Goal: Check status: Check status

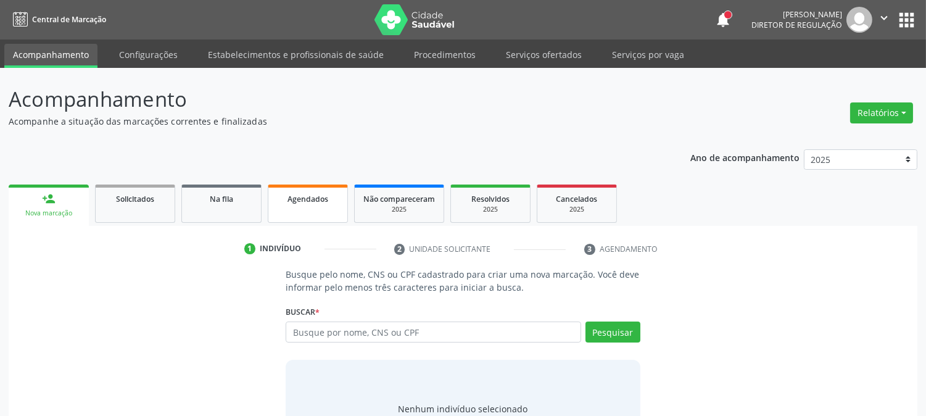
click at [326, 194] on span "Agendados" at bounding box center [307, 199] width 41 height 10
select select "8"
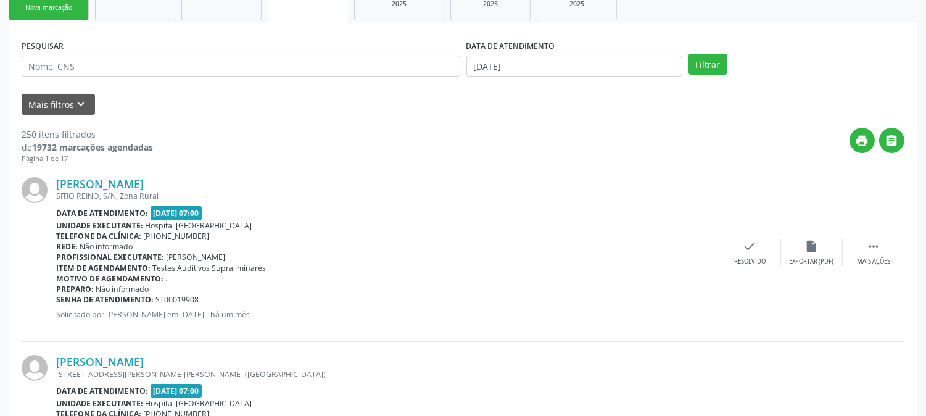
scroll to position [411, 0]
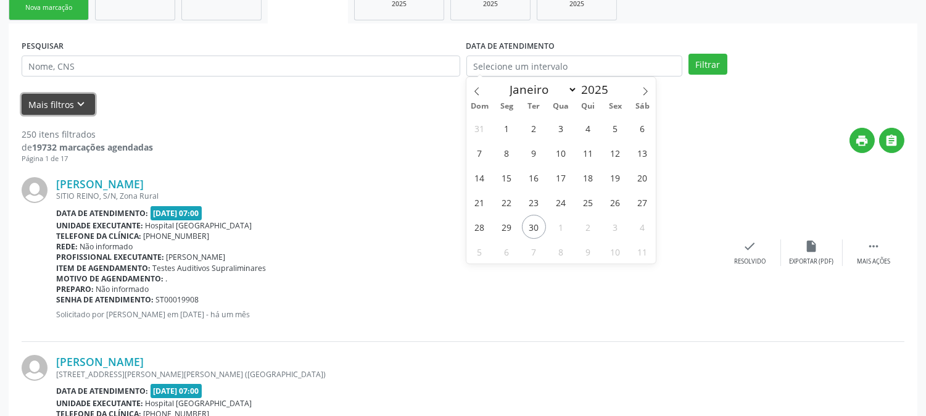
click at [64, 99] on button "Mais filtros keyboard_arrow_down" at bounding box center [58, 105] width 73 height 22
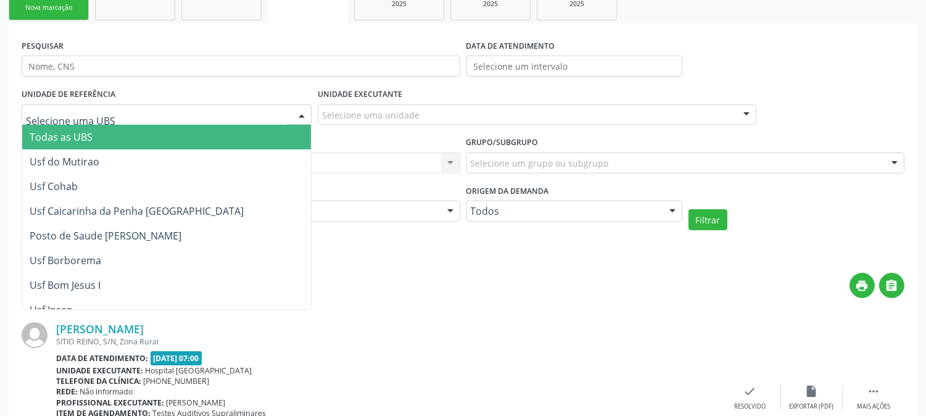
click at [148, 115] on div at bounding box center [167, 114] width 290 height 21
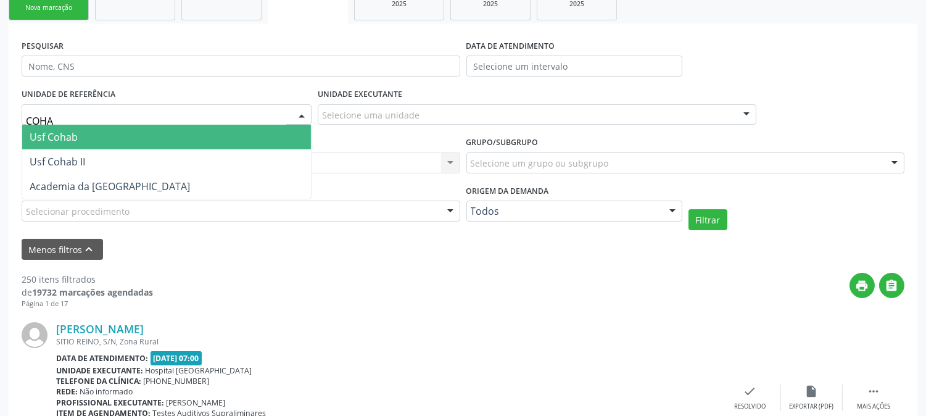
type input "COHAB"
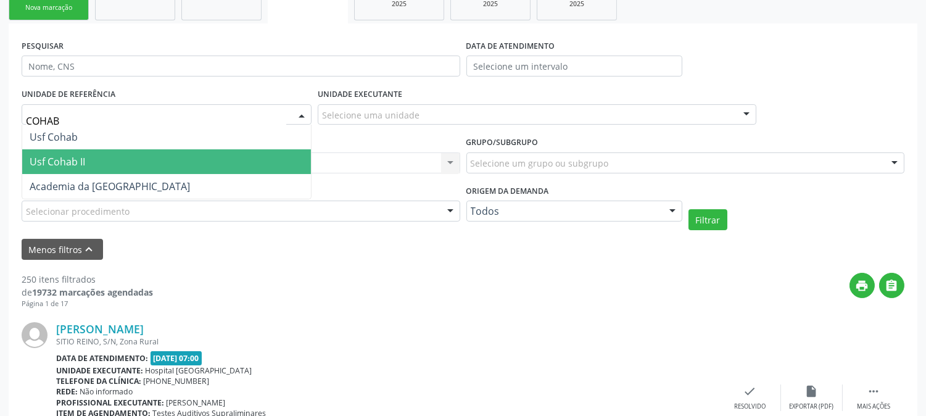
click at [139, 155] on span "Usf Cohab II" at bounding box center [166, 161] width 289 height 25
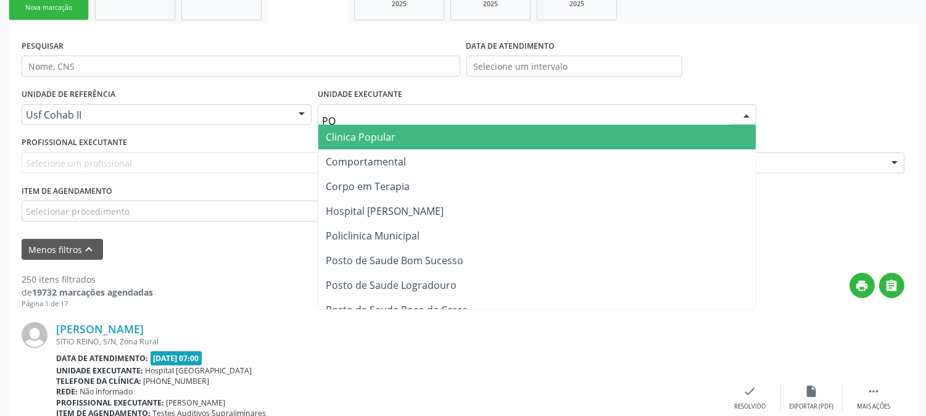
type input "POL"
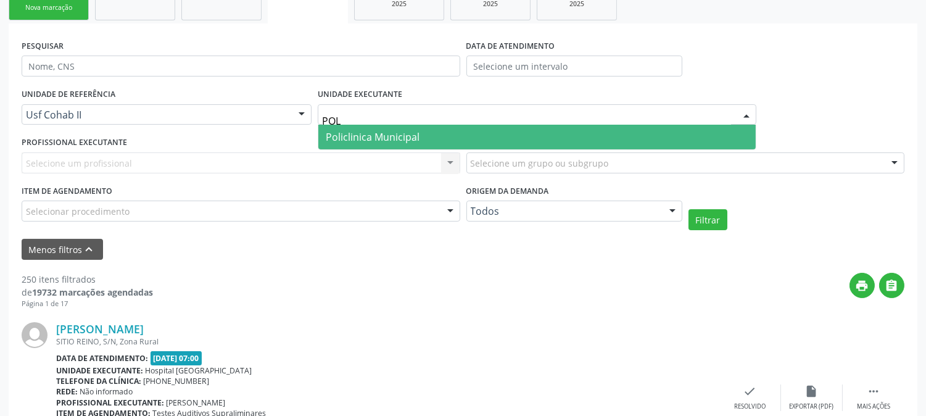
click at [358, 139] on span "Policlinica Municipal" at bounding box center [373, 137] width 94 height 14
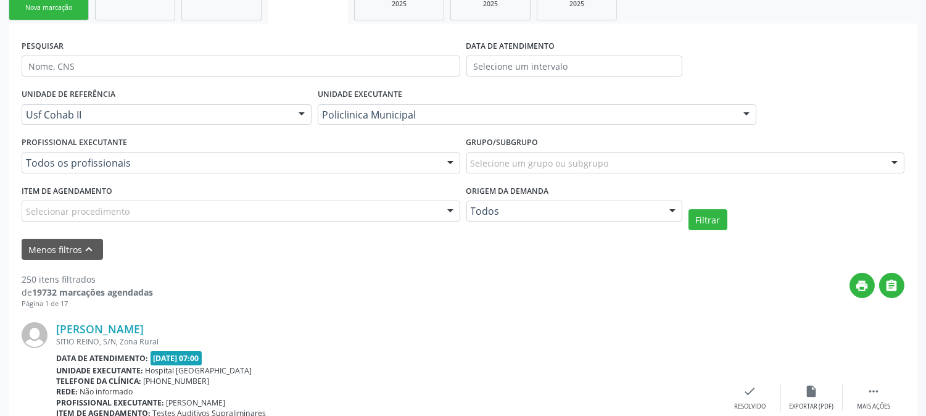
click at [205, 207] on div "Selecionar procedimento" at bounding box center [241, 210] width 438 height 21
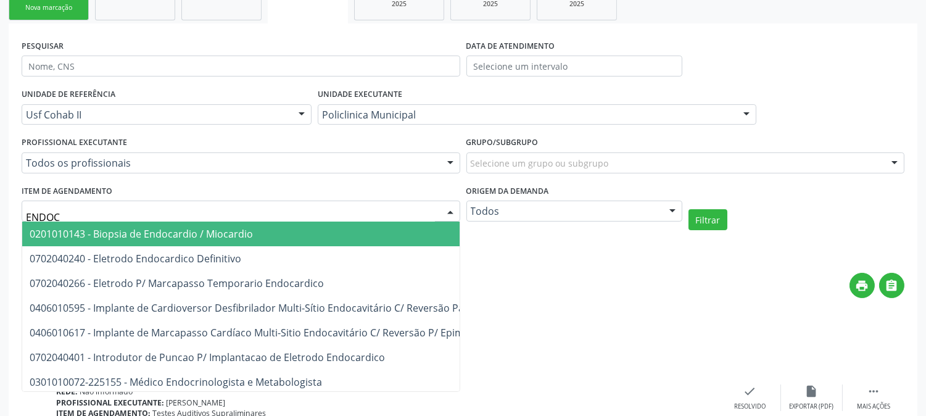
type input "ENDOCR"
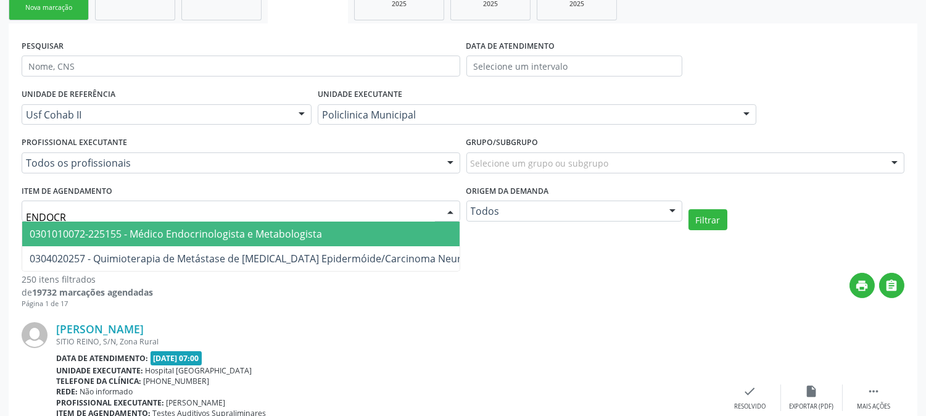
click at [223, 227] on span "0301010072-225155 - Médico Endocrinologista e Metabologista" at bounding box center [176, 234] width 292 height 14
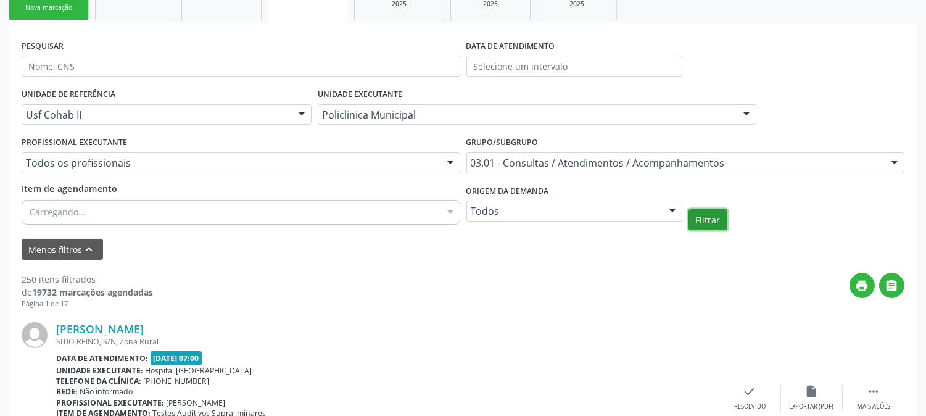
click at [717, 226] on button "Filtrar" at bounding box center [707, 219] width 39 height 21
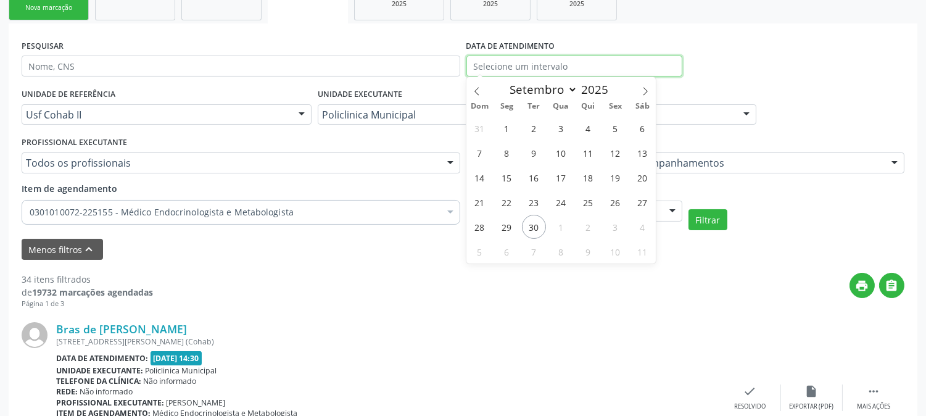
click at [498, 66] on input "text" at bounding box center [574, 66] width 216 height 21
click at [578, 200] on span "25" at bounding box center [588, 202] width 24 height 24
type input "25/09/2025"
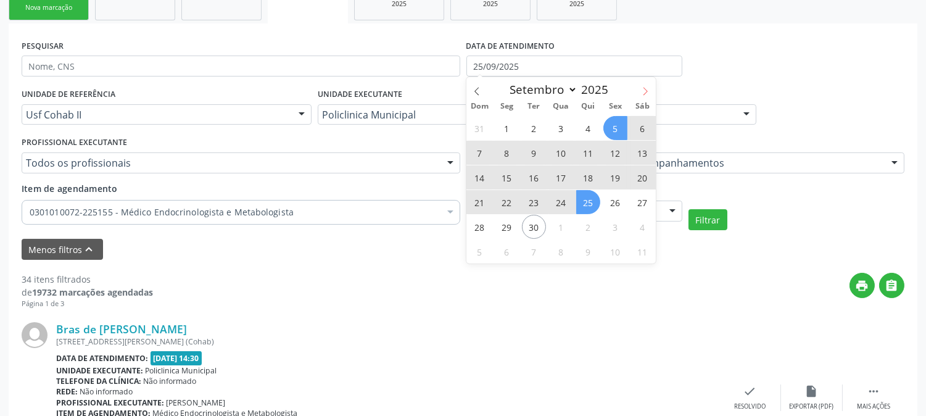
click at [644, 87] on icon at bounding box center [645, 91] width 9 height 9
select select "9"
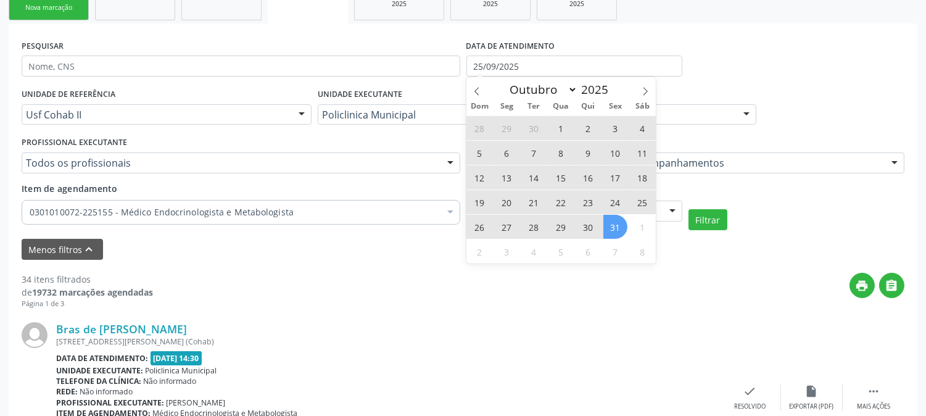
click at [614, 226] on span "31" at bounding box center [615, 227] width 24 height 24
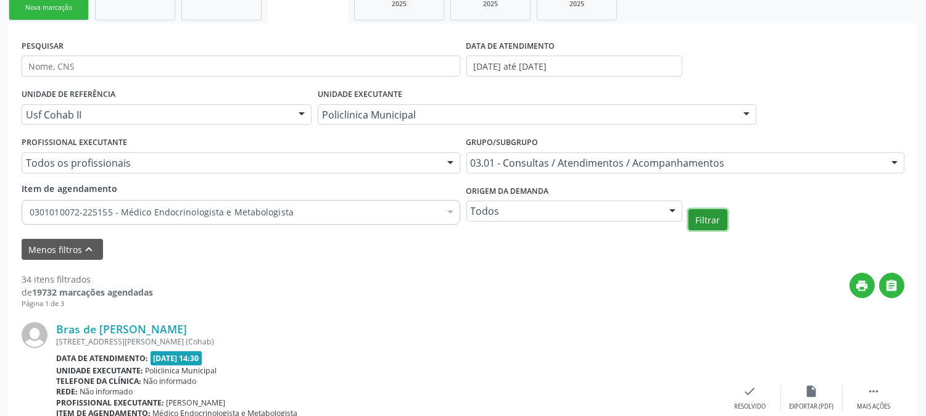
click at [697, 213] on button "Filtrar" at bounding box center [707, 219] width 39 height 21
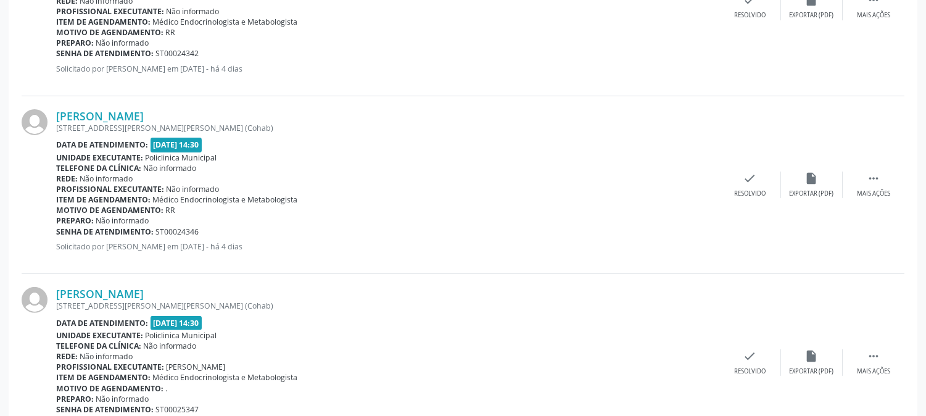
scroll to position [706, 0]
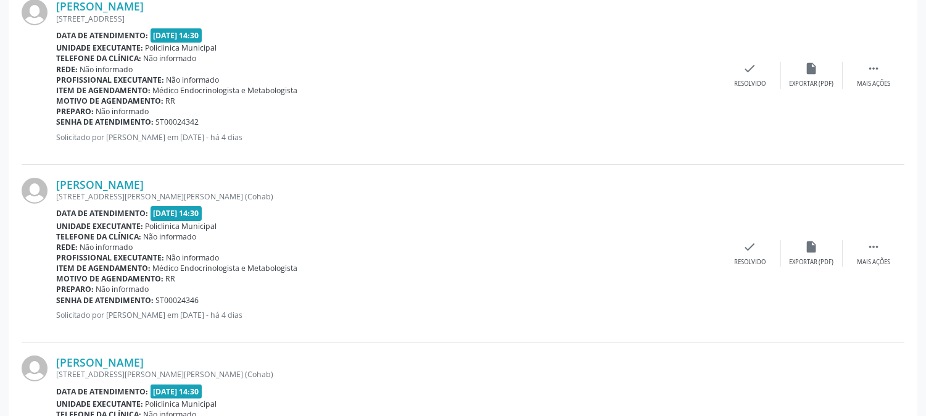
click at [446, 149] on div "[PERSON_NAME] [STREET_ADDRESS] Data de atendimento: [DATE] 14:30 Unidade execut…" at bounding box center [387, 74] width 663 height 151
